Goal: Task Accomplishment & Management: Complete application form

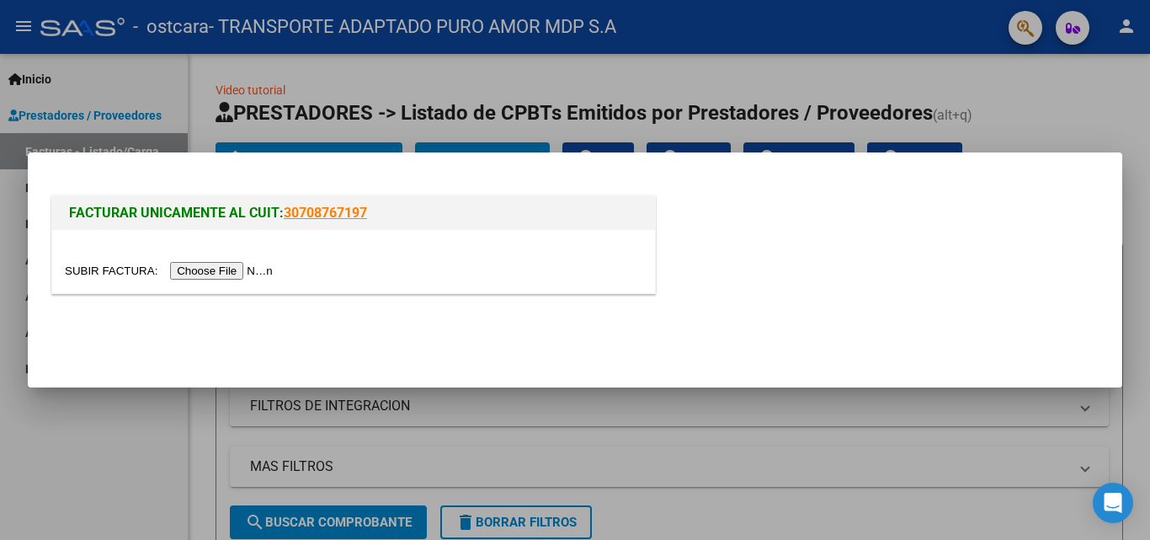
drag, startPoint x: 200, startPoint y: 276, endPoint x: 235, endPoint y: 272, distance: 35.6
click at [200, 276] on input "file" at bounding box center [171, 271] width 213 height 18
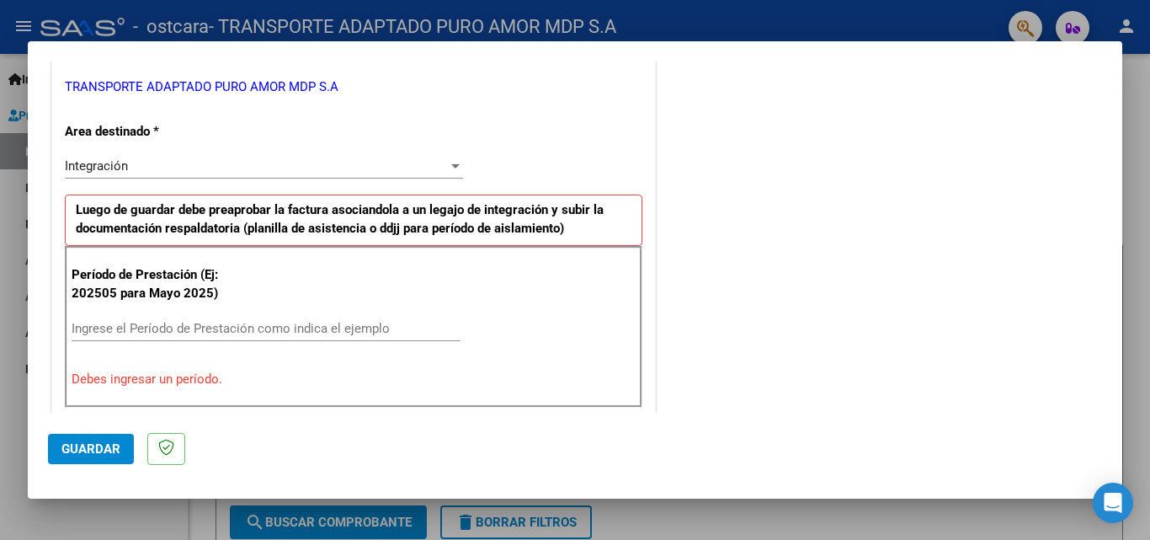
scroll to position [421, 0]
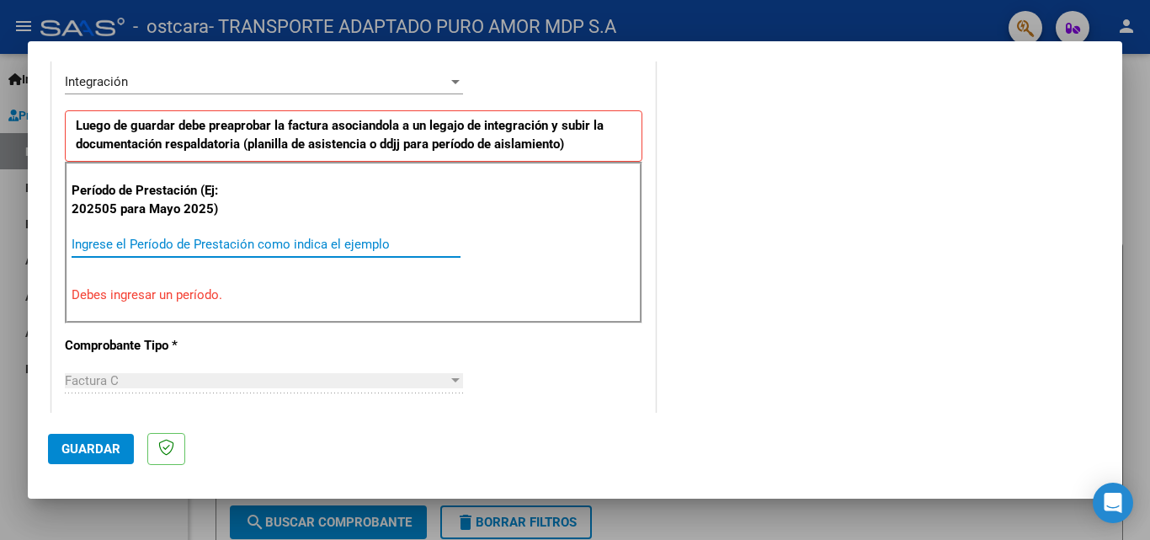
click at [210, 249] on input "Ingrese el Período de Prestación como indica el ejemplo" at bounding box center [266, 244] width 389 height 15
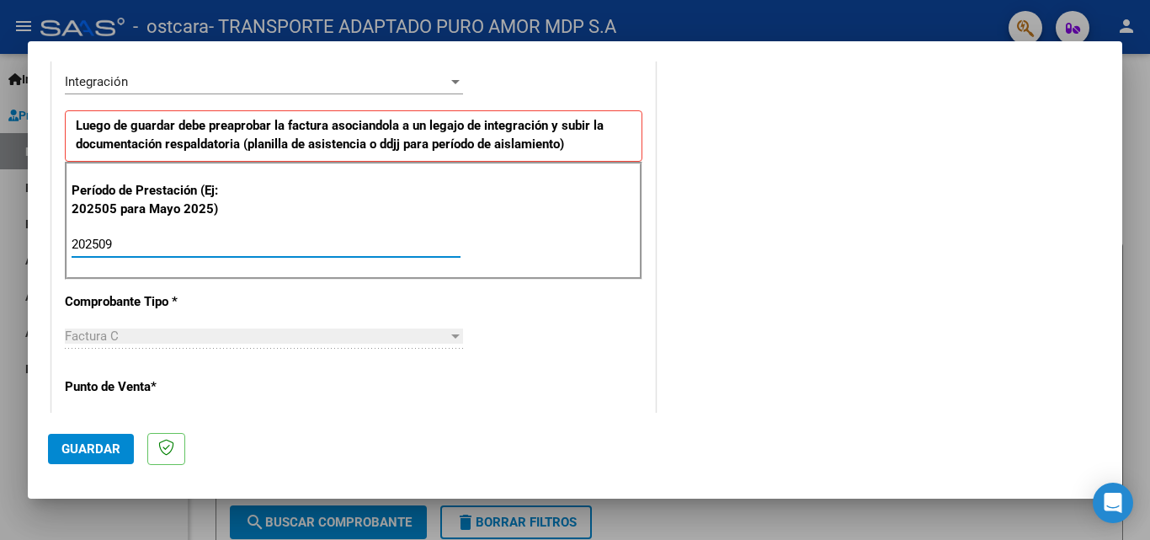
type input "202509"
click at [577, 319] on div "CUIT * 30-71782508-6 Ingresar CUIT ANALISIS PRESTADOR TRANSPORTE ADAPTADO PURO …" at bounding box center [353, 484] width 603 height 1267
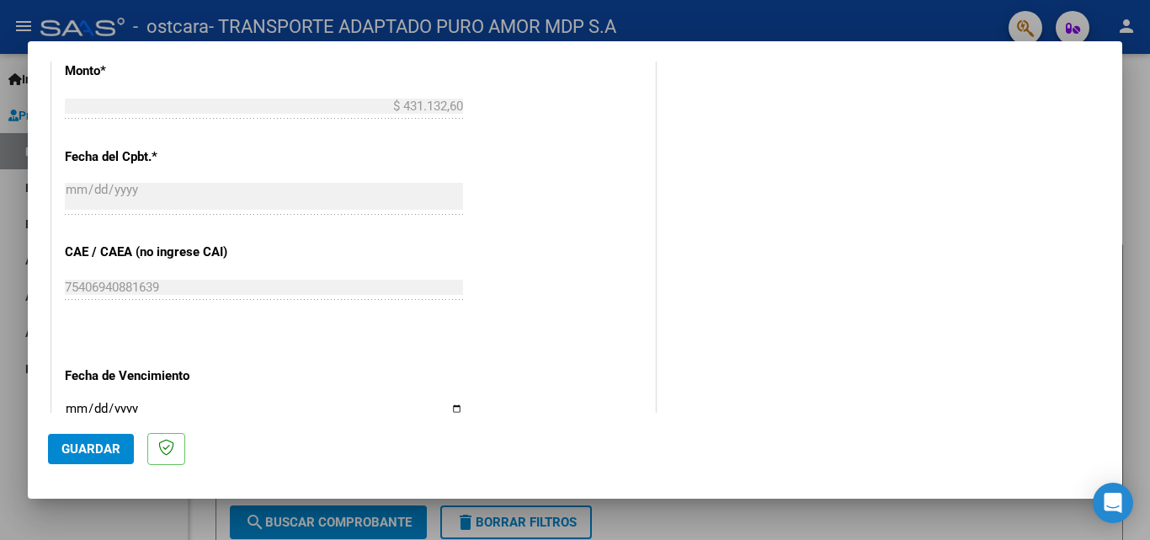
scroll to position [1131, 0]
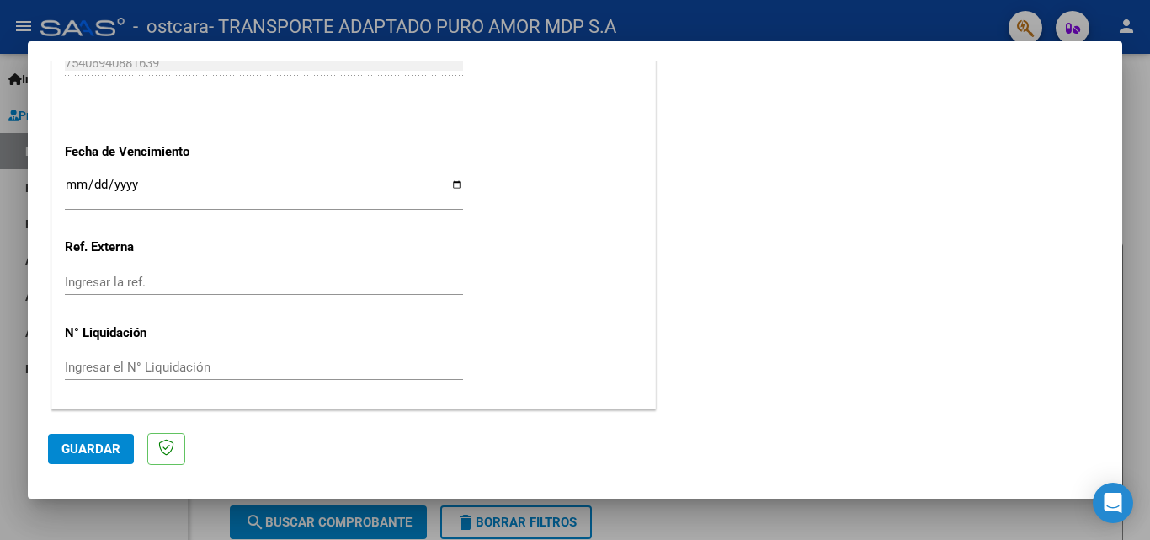
click at [109, 446] on span "Guardar" at bounding box center [90, 448] width 59 height 15
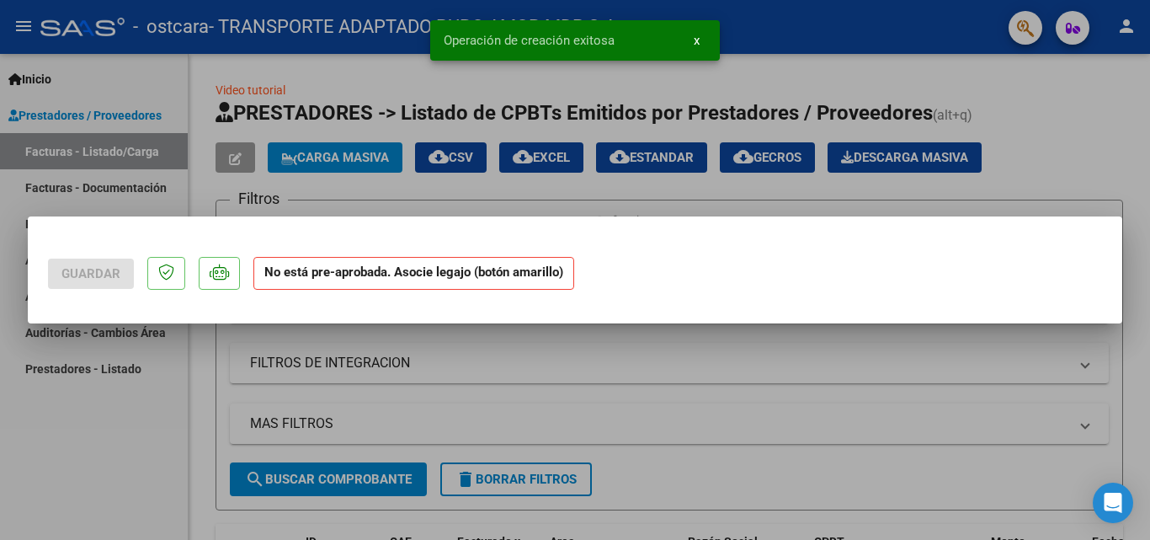
scroll to position [0, 0]
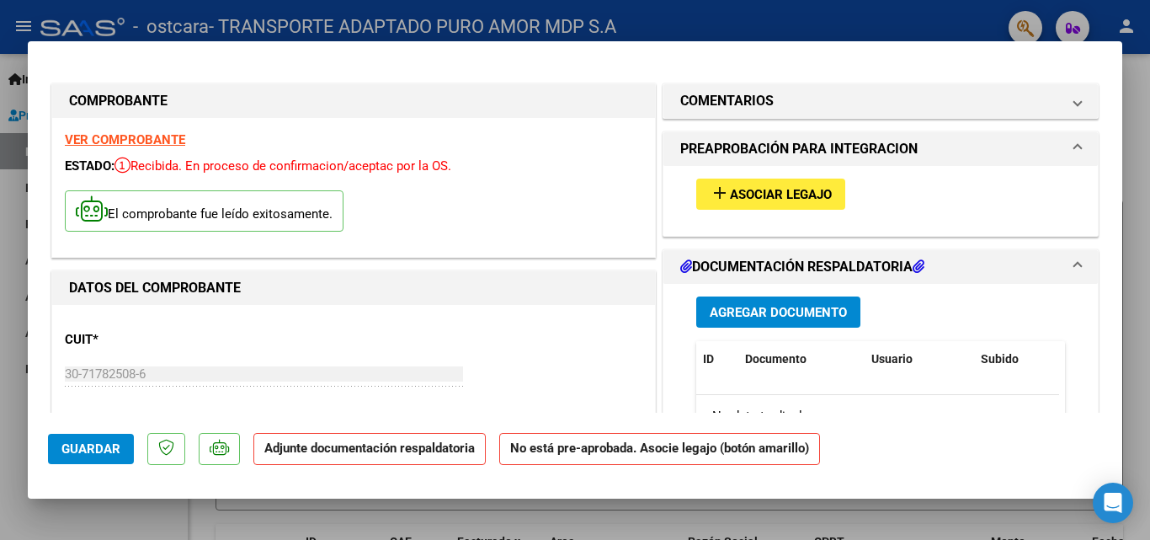
click at [746, 201] on span "Asociar Legajo" at bounding box center [781, 194] width 102 height 15
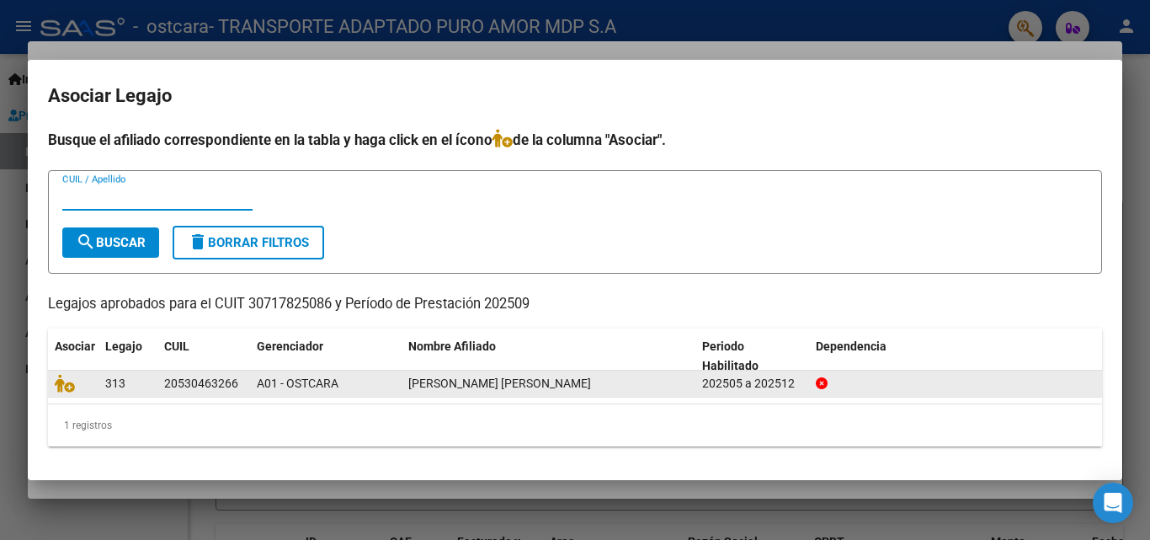
click at [474, 395] on datatable-body-cell "[PERSON_NAME] [PERSON_NAME]" at bounding box center [549, 383] width 294 height 26
click at [334, 391] on div "A01 - OSTCARA" at bounding box center [326, 383] width 138 height 19
click at [137, 390] on div "313" at bounding box center [127, 383] width 45 height 19
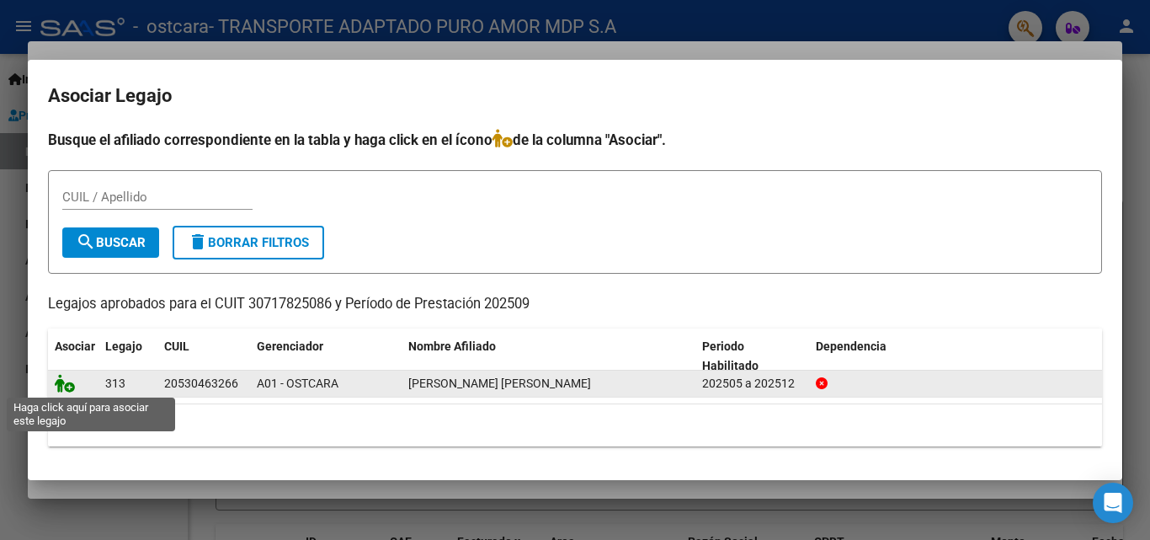
click at [72, 385] on icon at bounding box center [65, 383] width 20 height 19
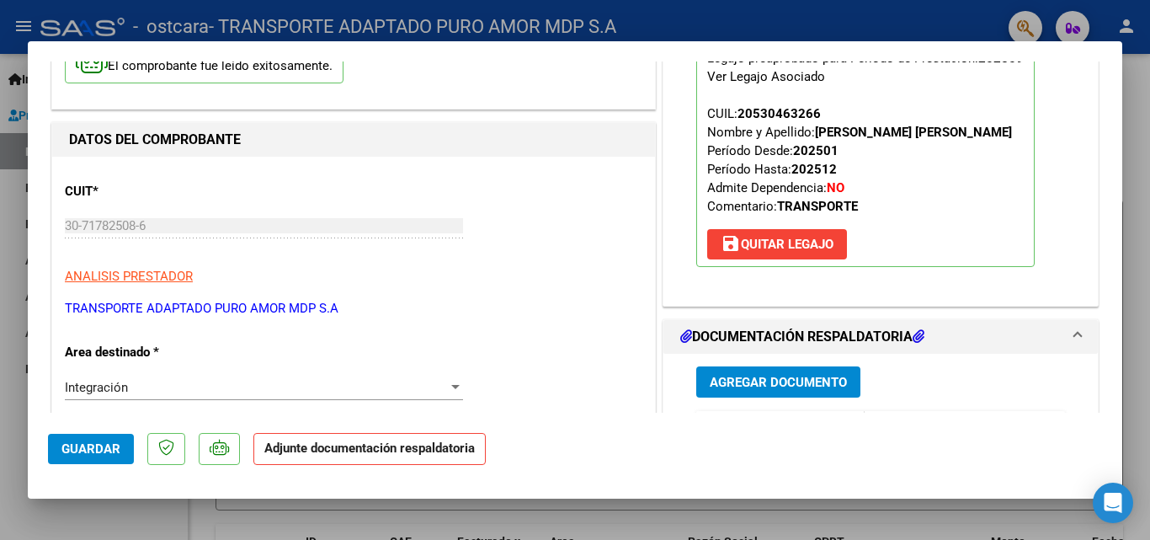
scroll to position [253, 0]
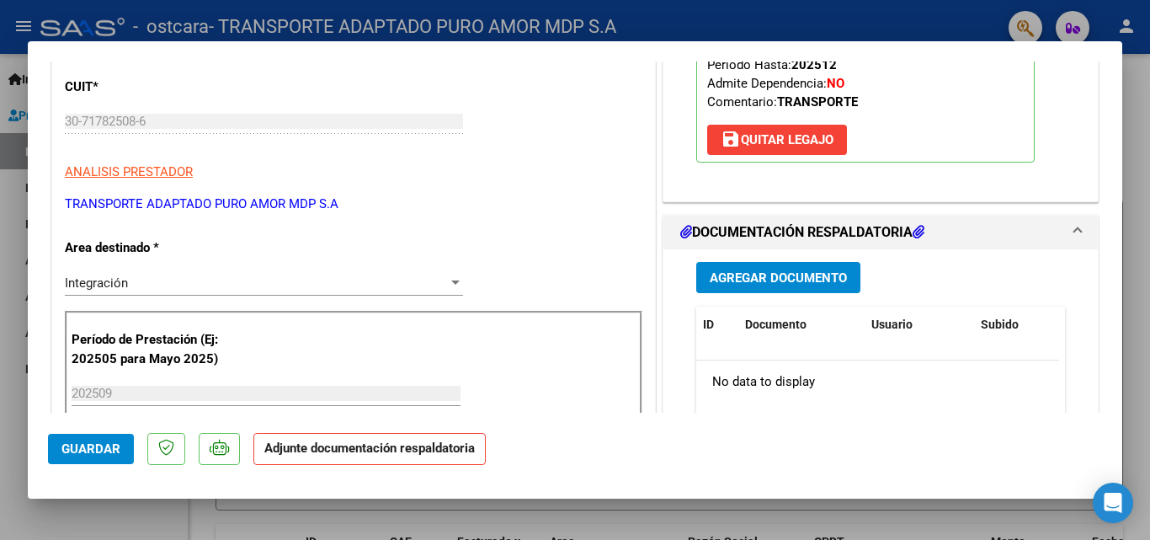
click at [759, 283] on span "Agregar Documento" at bounding box center [778, 277] width 137 height 15
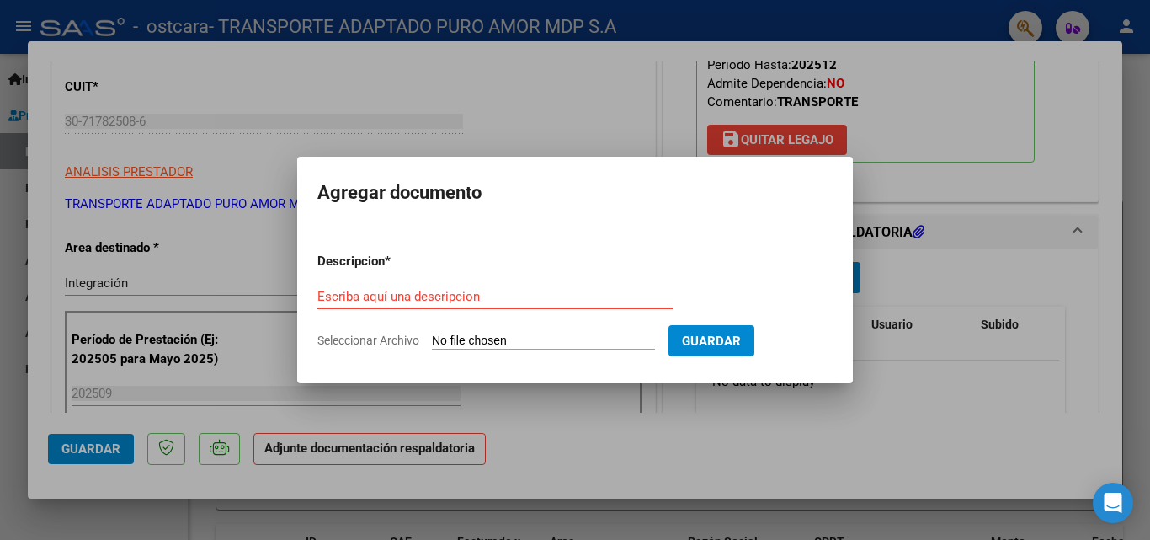
click at [483, 342] on input "Seleccionar Archivo" at bounding box center [543, 341] width 223 height 16
type input "C:\fakepath\as [PERSON_NAME][DATE] .pdf"
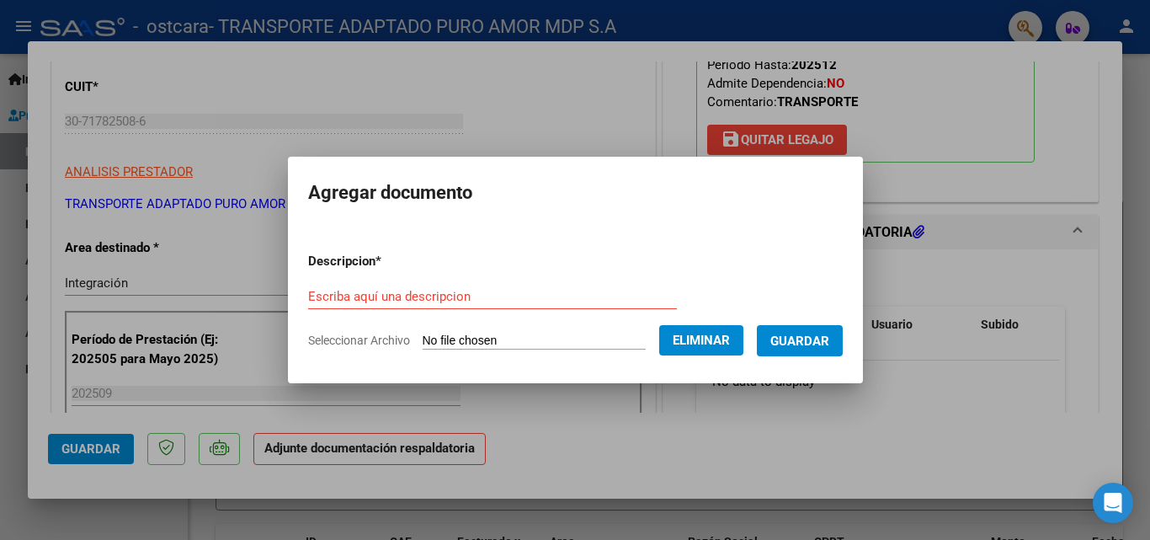
click at [442, 295] on input "Escriba aquí una descripcion" at bounding box center [492, 296] width 369 height 15
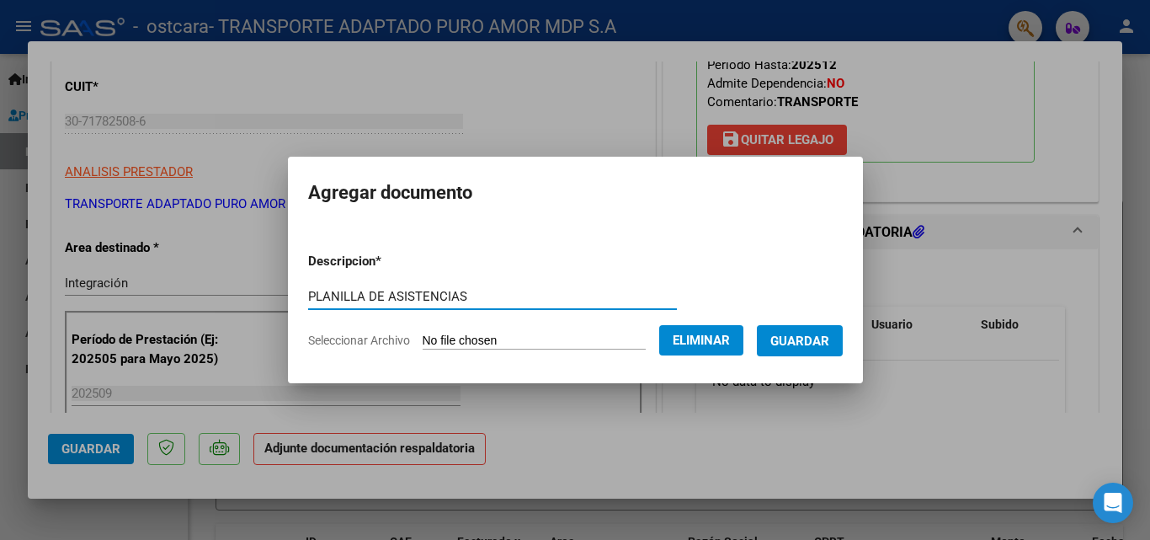
type input "PLANILLA DE ASISTENCIAS"
click at [731, 263] on form "Descripcion * PLANILLA DE ASISTENCIAS Escriba aquí una descripcion Seleccionar …" at bounding box center [575, 300] width 535 height 123
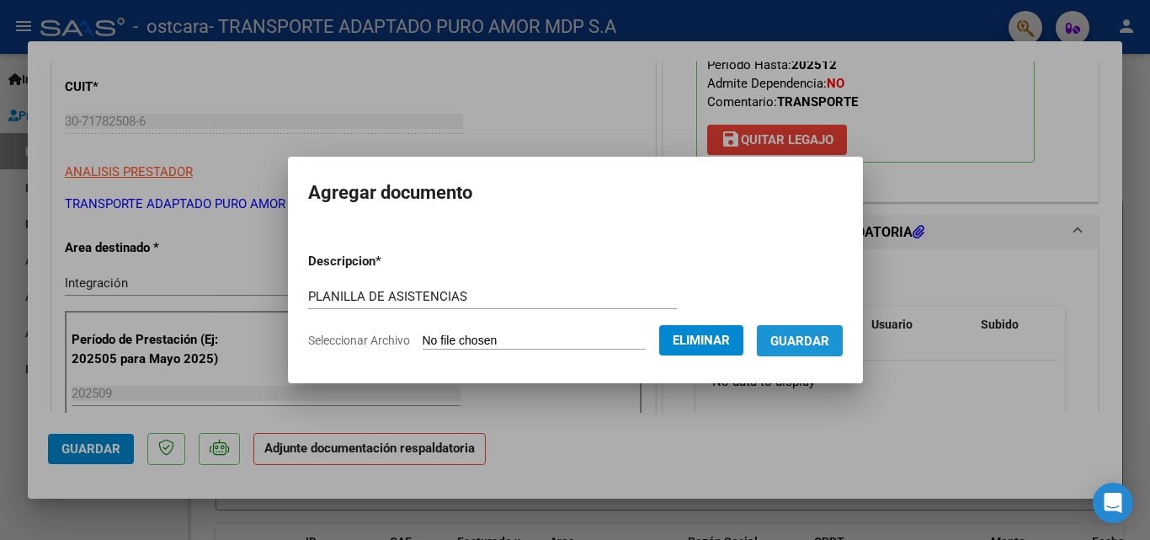
click at [813, 346] on span "Guardar" at bounding box center [799, 340] width 59 height 15
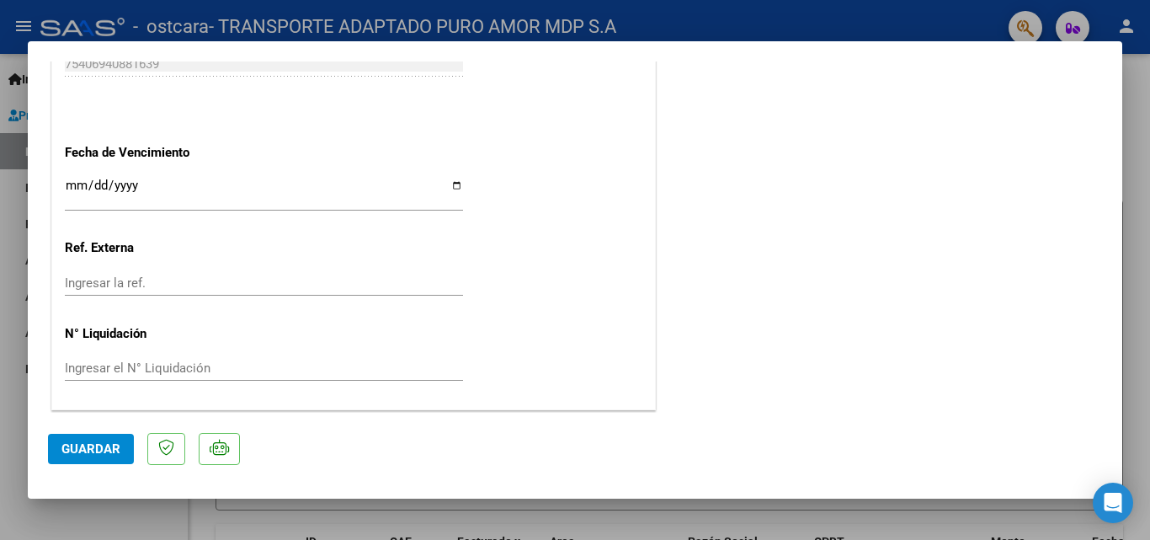
scroll to position [1156, 0]
click at [64, 446] on span "Guardar" at bounding box center [90, 448] width 59 height 15
click at [118, 455] on span "Guardar" at bounding box center [90, 448] width 59 height 15
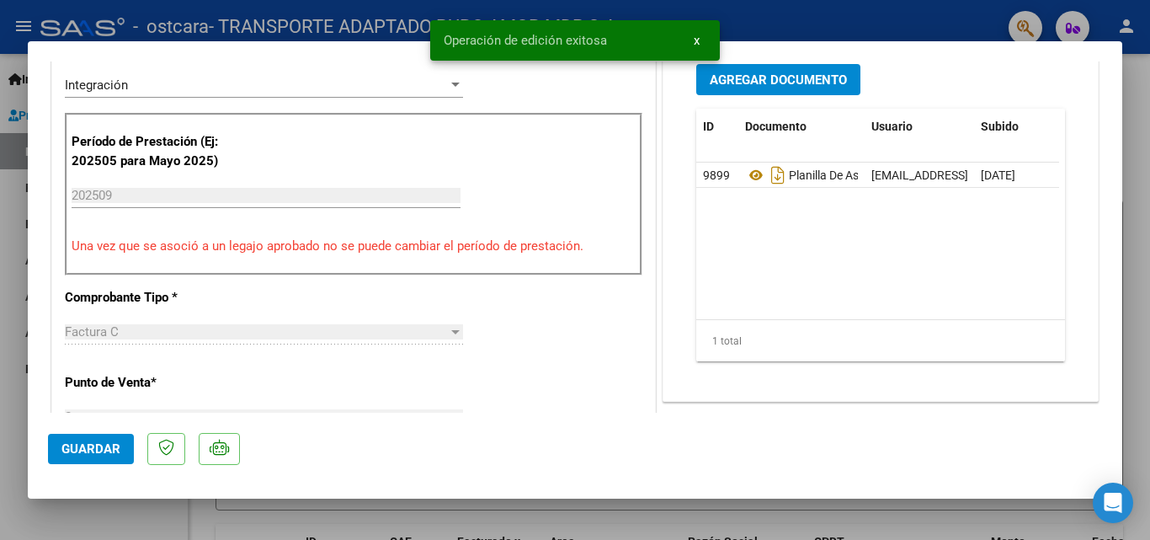
scroll to position [0, 0]
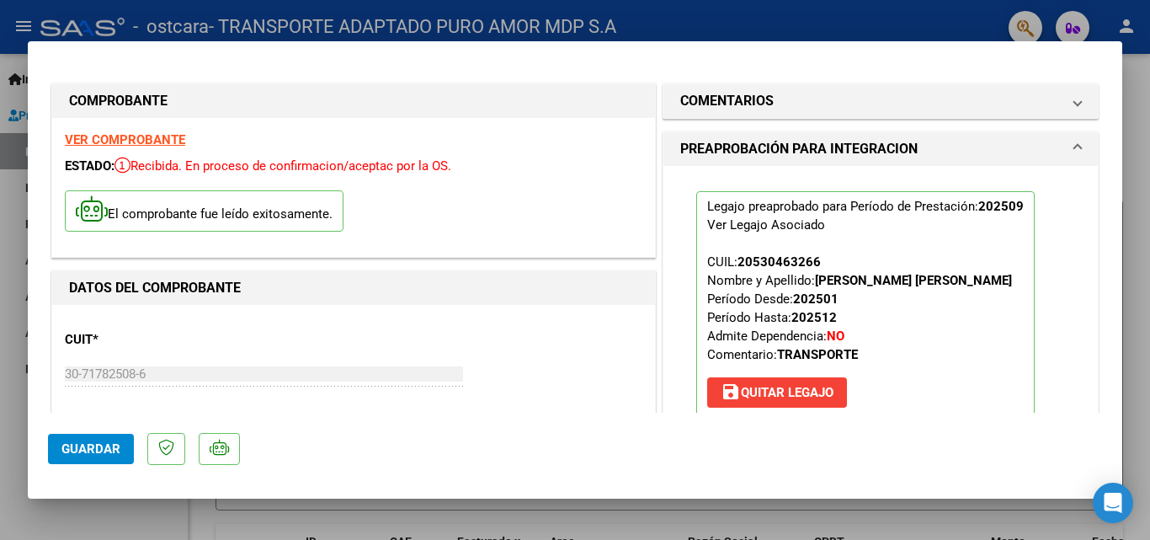
click at [4, 61] on div at bounding box center [575, 270] width 1150 height 540
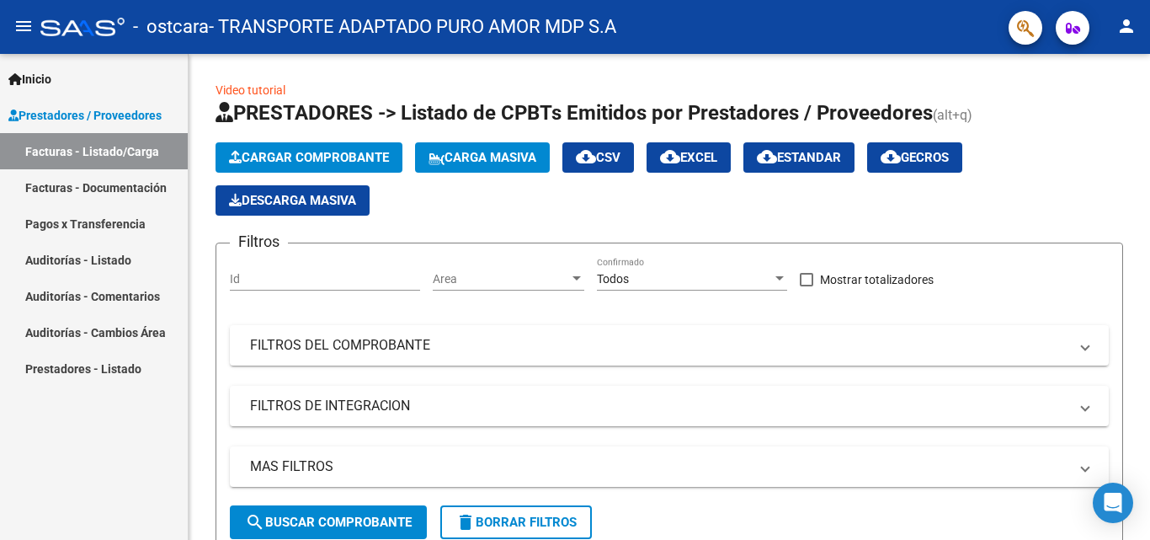
click at [125, 221] on link "Pagos x Transferencia" at bounding box center [94, 223] width 188 height 36
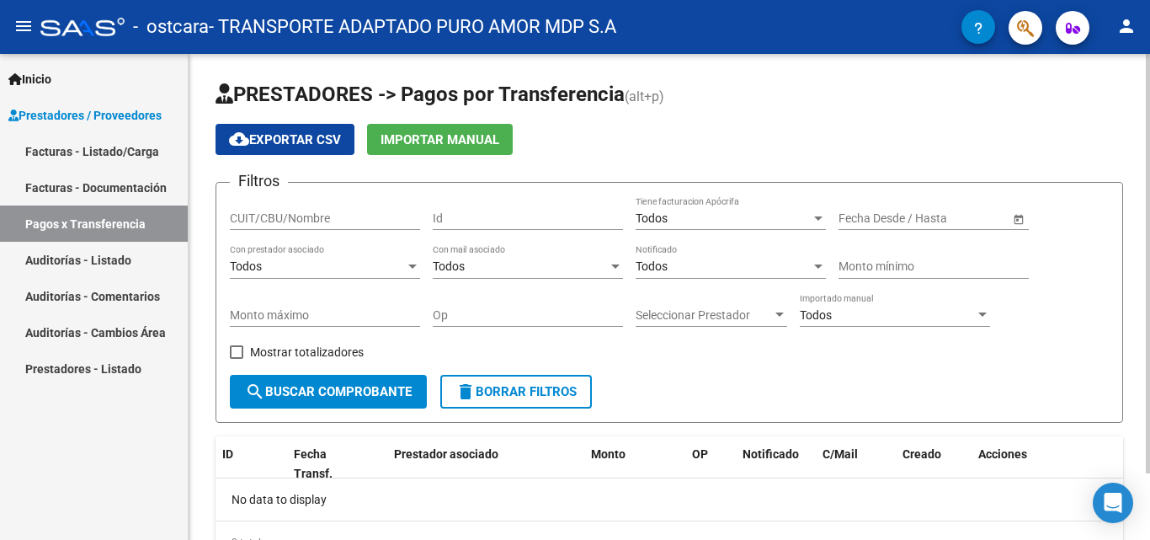
click at [350, 387] on span "search Buscar Comprobante" at bounding box center [328, 391] width 167 height 15
click at [125, 106] on span "Prestadores / Proveedores" at bounding box center [84, 115] width 153 height 19
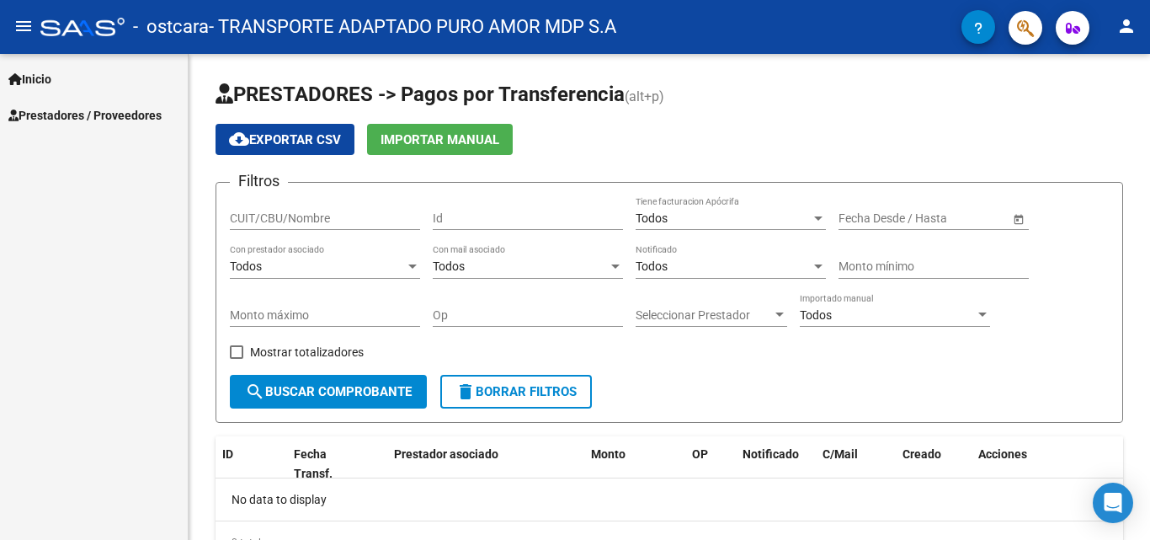
click at [155, 107] on span "Prestadores / Proveedores" at bounding box center [84, 115] width 153 height 19
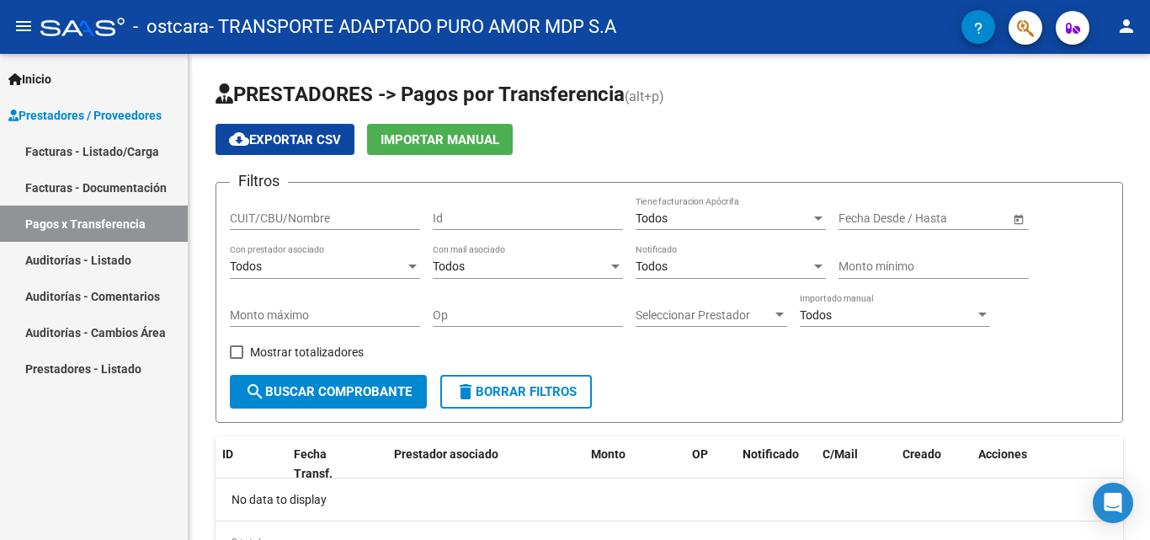
click at [100, 187] on link "Facturas - Documentación" at bounding box center [94, 187] width 188 height 36
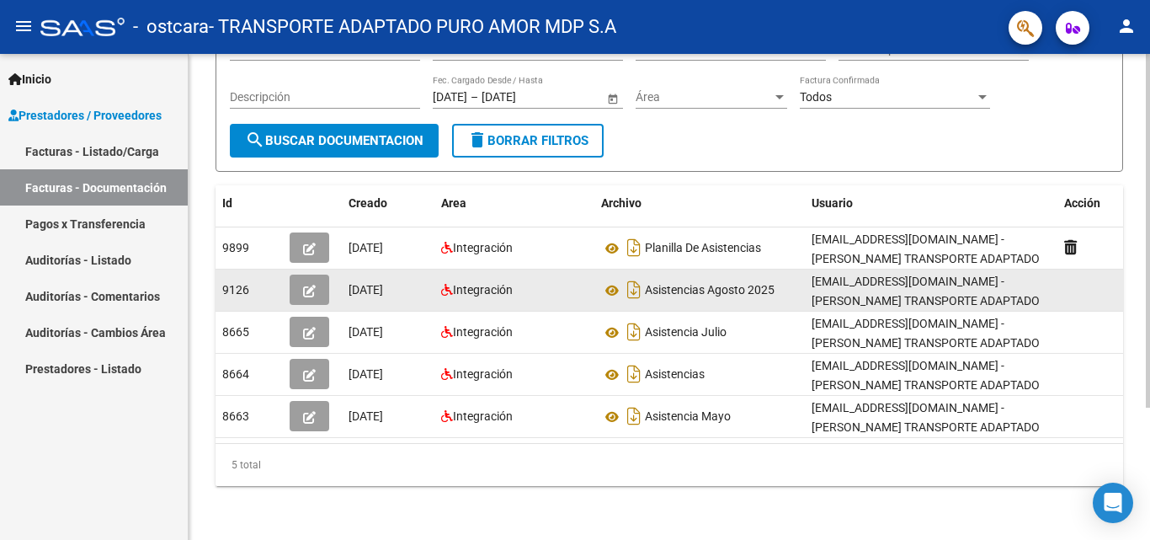
click at [381, 283] on span "[DATE]" at bounding box center [366, 289] width 35 height 13
